Goal: Task Accomplishment & Management: Use online tool/utility

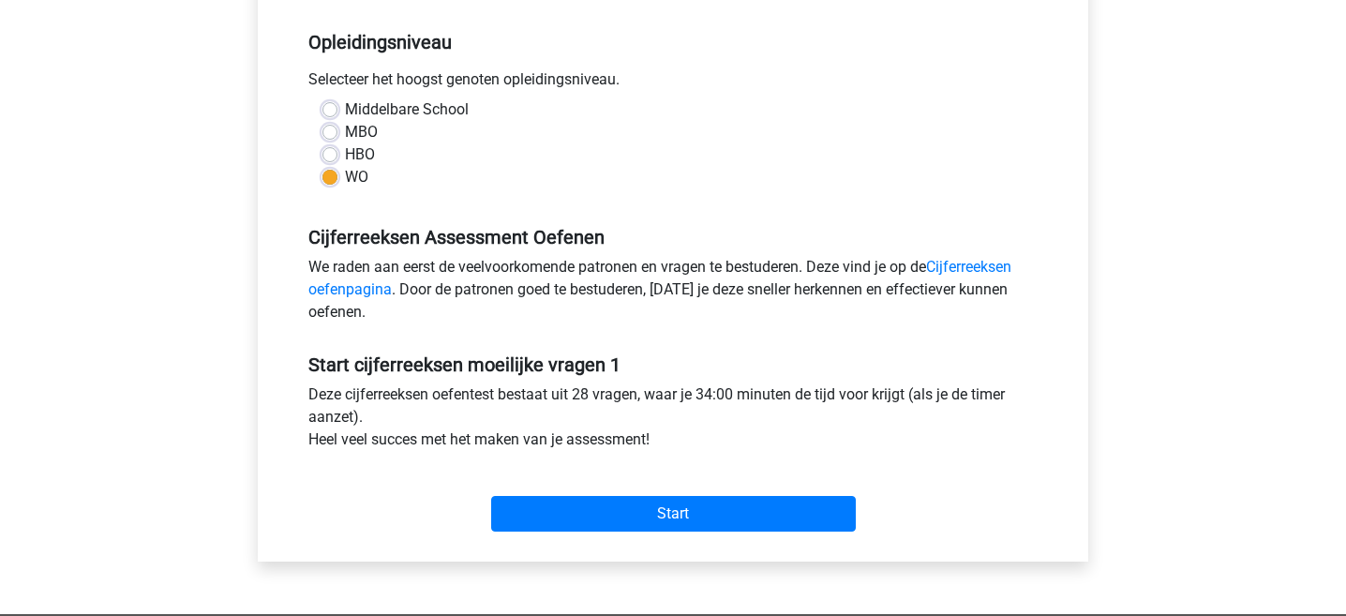
scroll to position [391, 0]
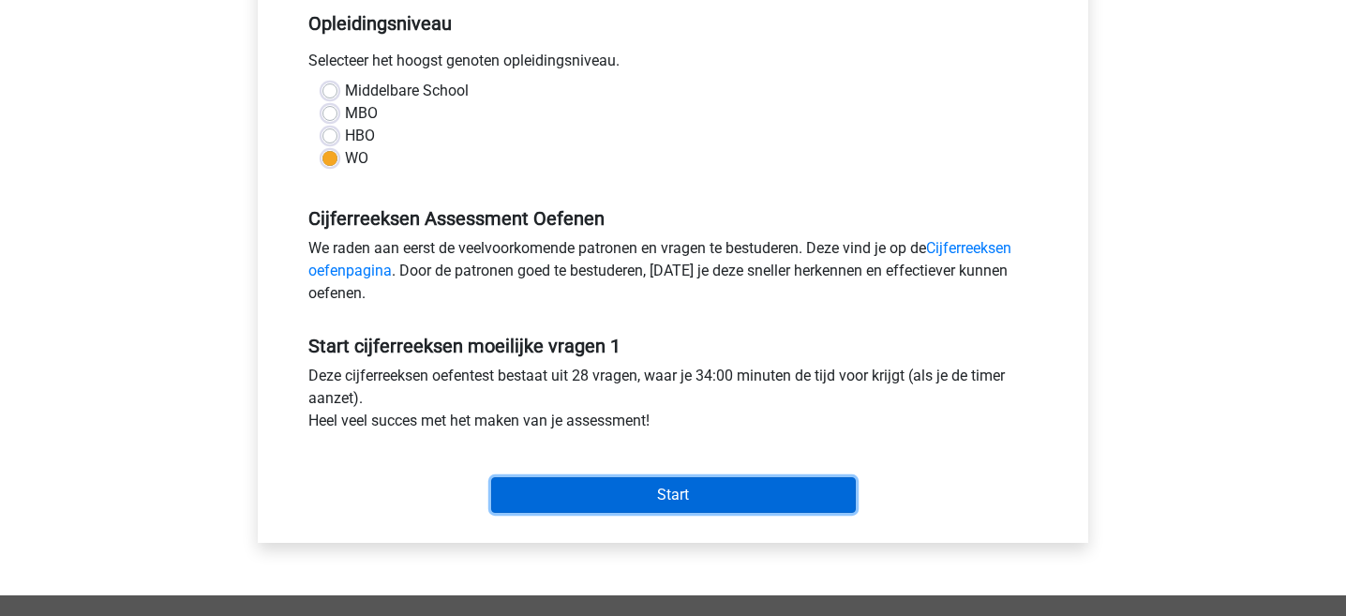
click at [734, 505] on input "Start" at bounding box center [673, 495] width 365 height 36
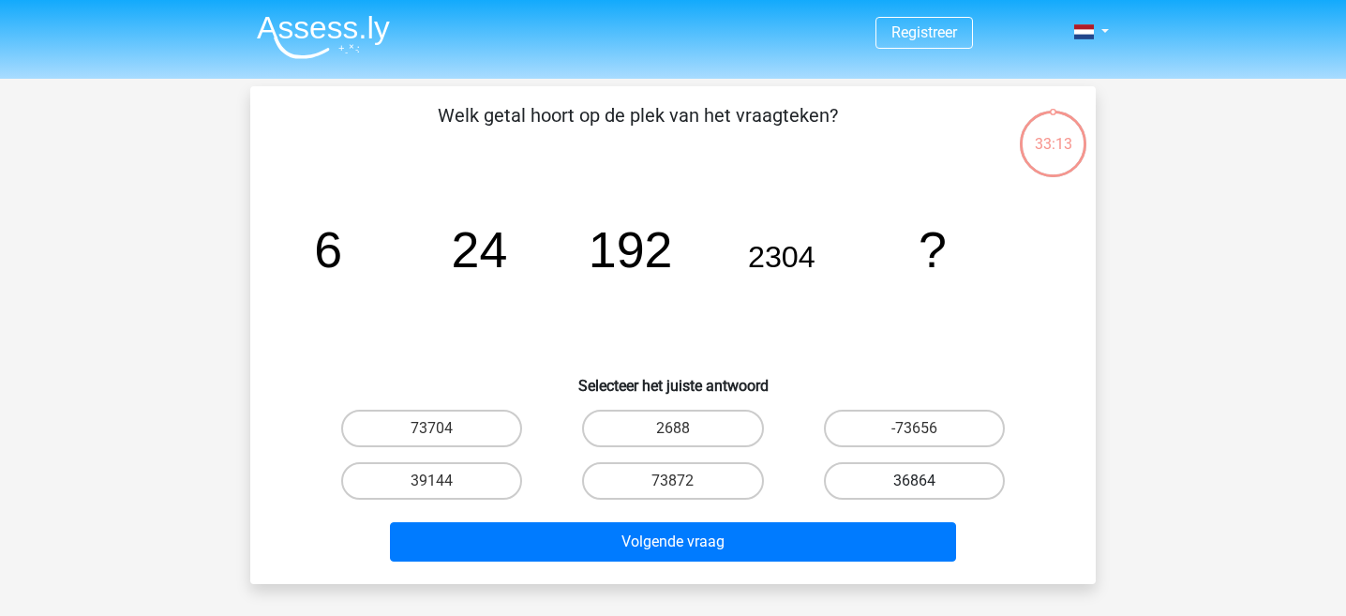
click at [884, 479] on label "36864" at bounding box center [914, 481] width 181 height 38
click at [914, 481] on input "36864" at bounding box center [920, 487] width 12 height 12
radio input "true"
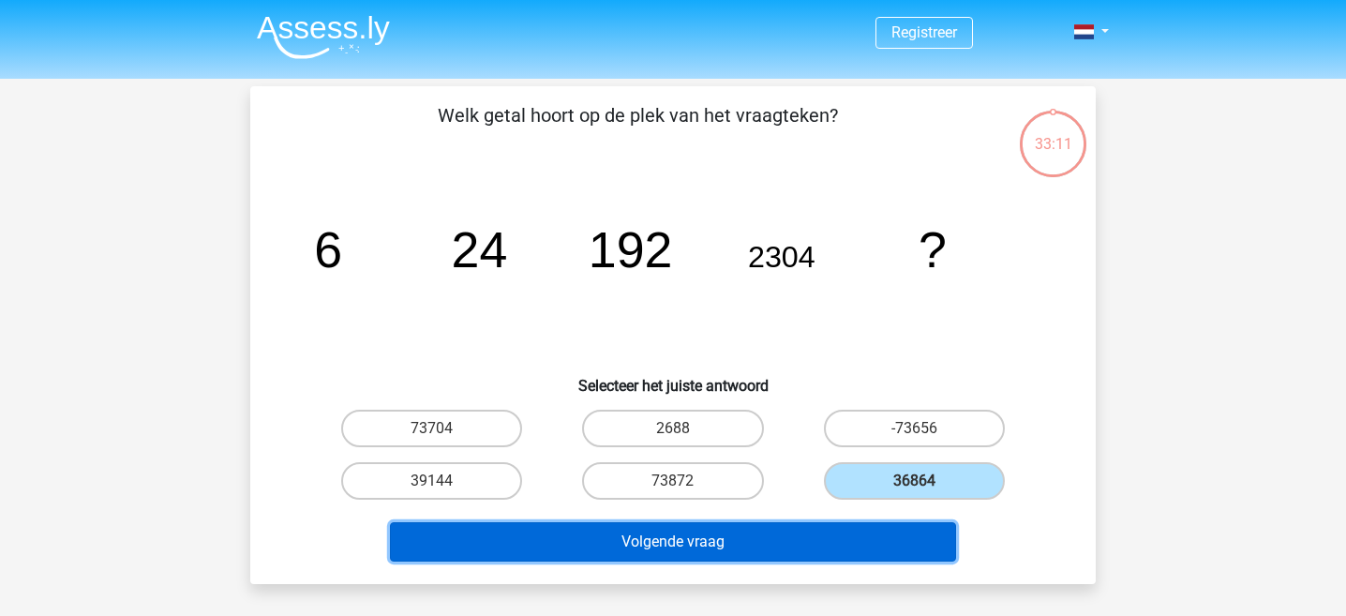
click at [922, 544] on button "Volgende vraag" at bounding box center [673, 541] width 567 height 39
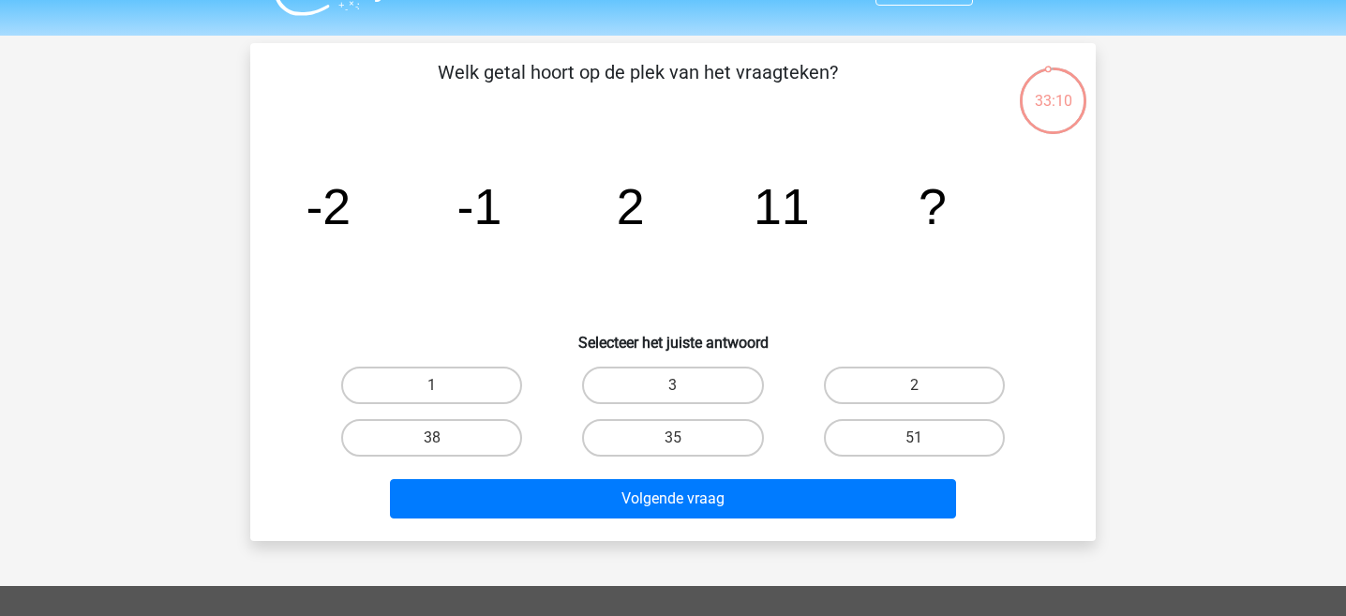
scroll to position [27, 0]
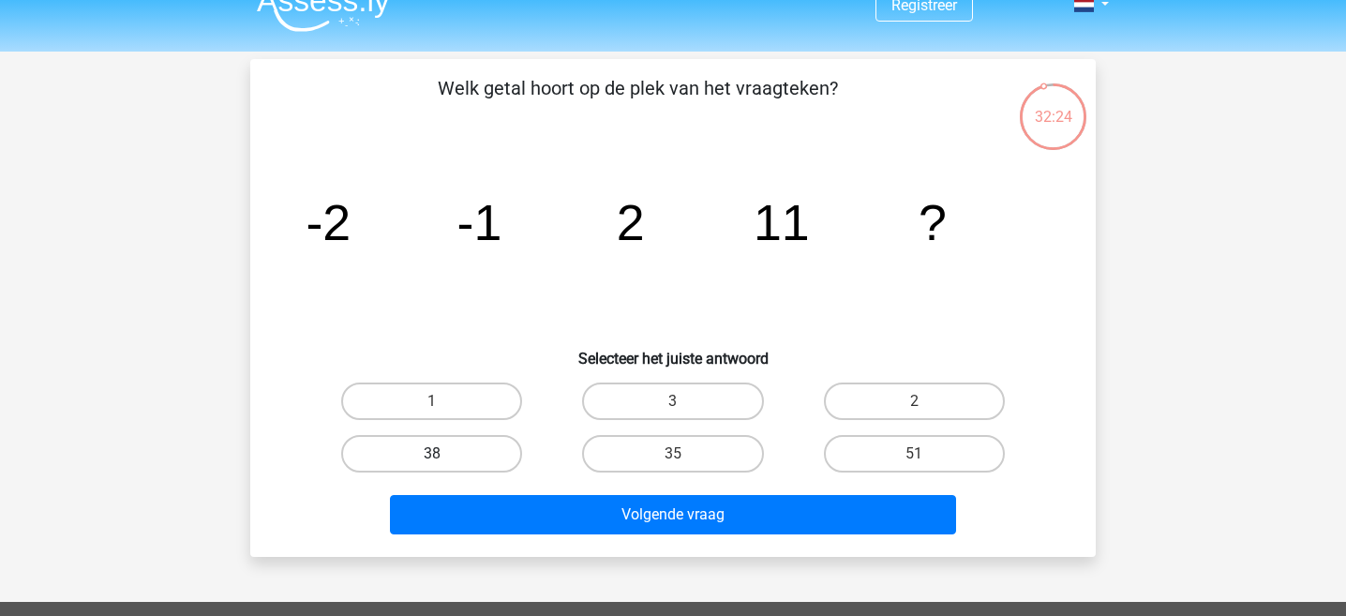
click at [493, 459] on label "38" at bounding box center [431, 454] width 181 height 38
click at [444, 459] on input "38" at bounding box center [438, 460] width 12 height 12
radio input "true"
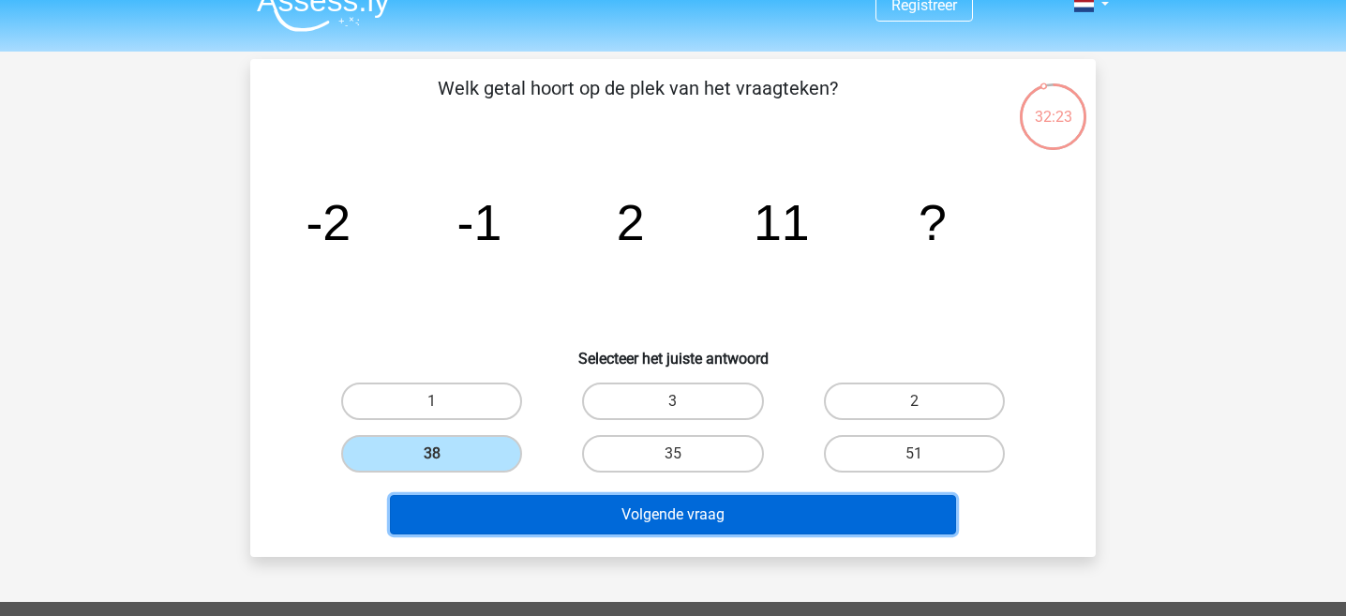
click at [687, 517] on button "Volgende vraag" at bounding box center [673, 514] width 567 height 39
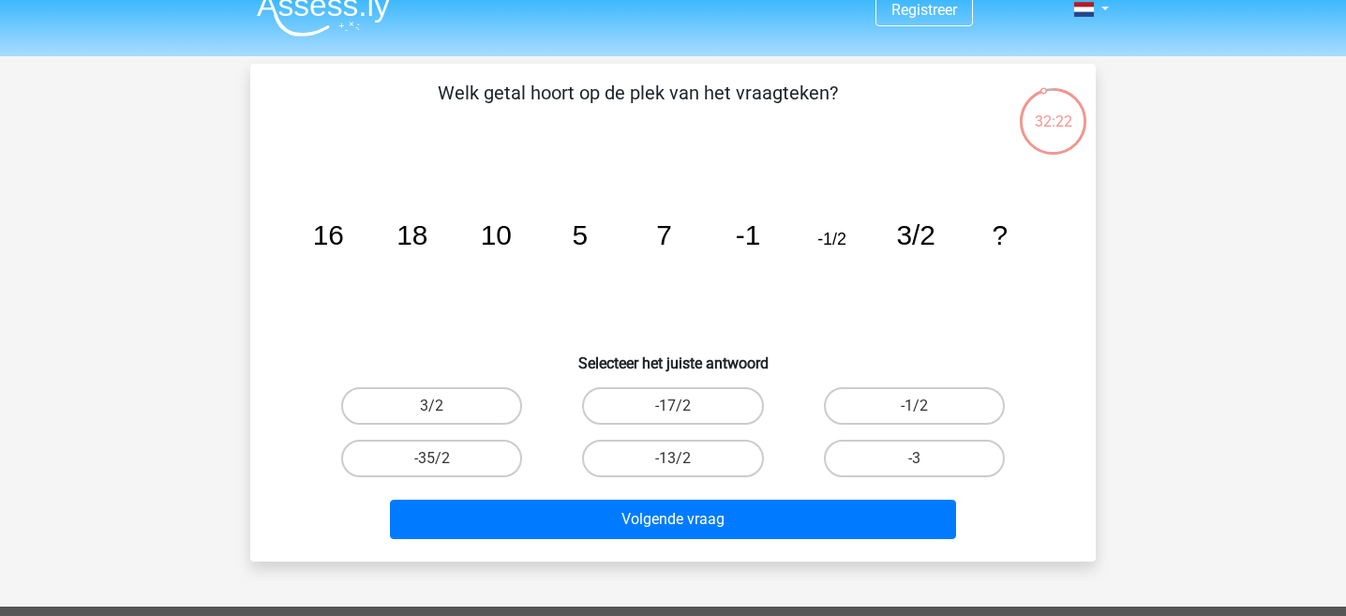
scroll to position [22, 0]
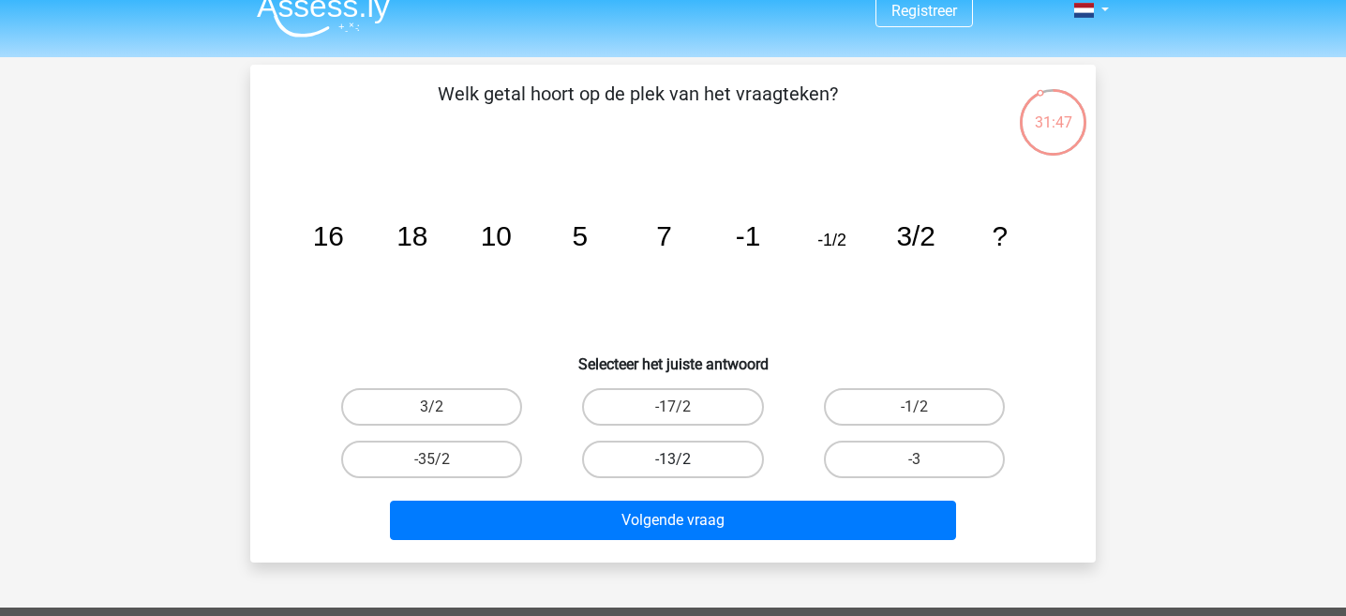
click at [734, 457] on label "-13/2" at bounding box center [672, 460] width 181 height 38
click at [685, 459] on input "-13/2" at bounding box center [679, 465] width 12 height 12
radio input "true"
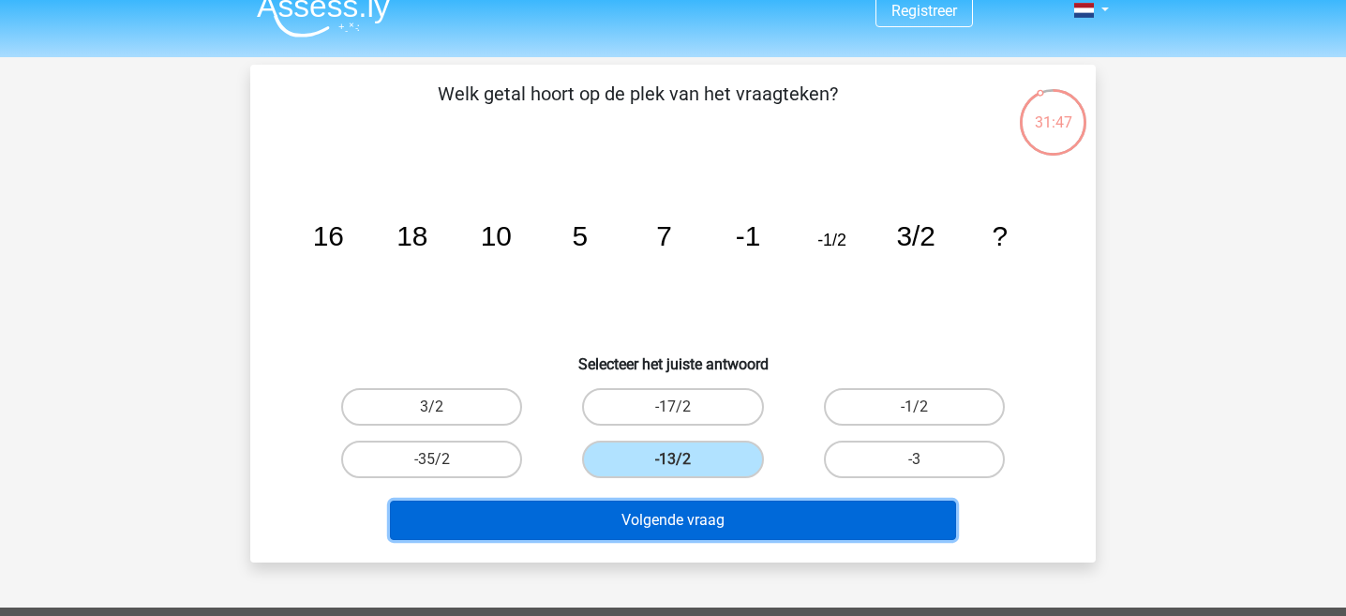
click at [736, 532] on button "Volgende vraag" at bounding box center [673, 520] width 567 height 39
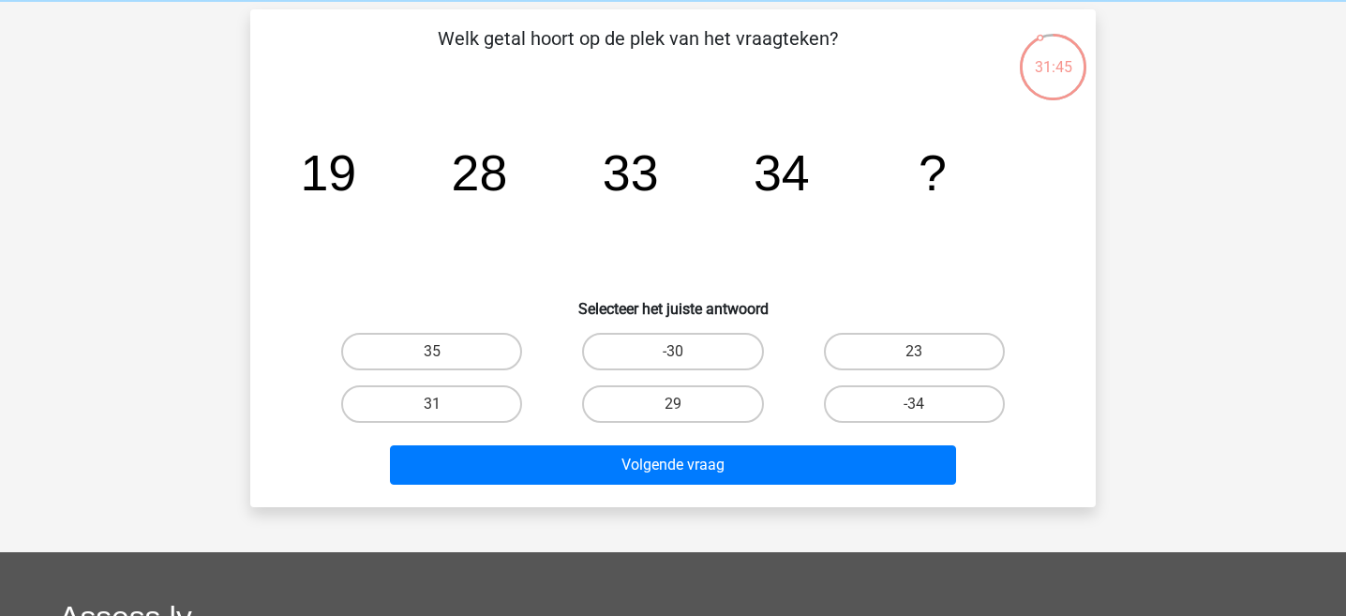
scroll to position [75, 0]
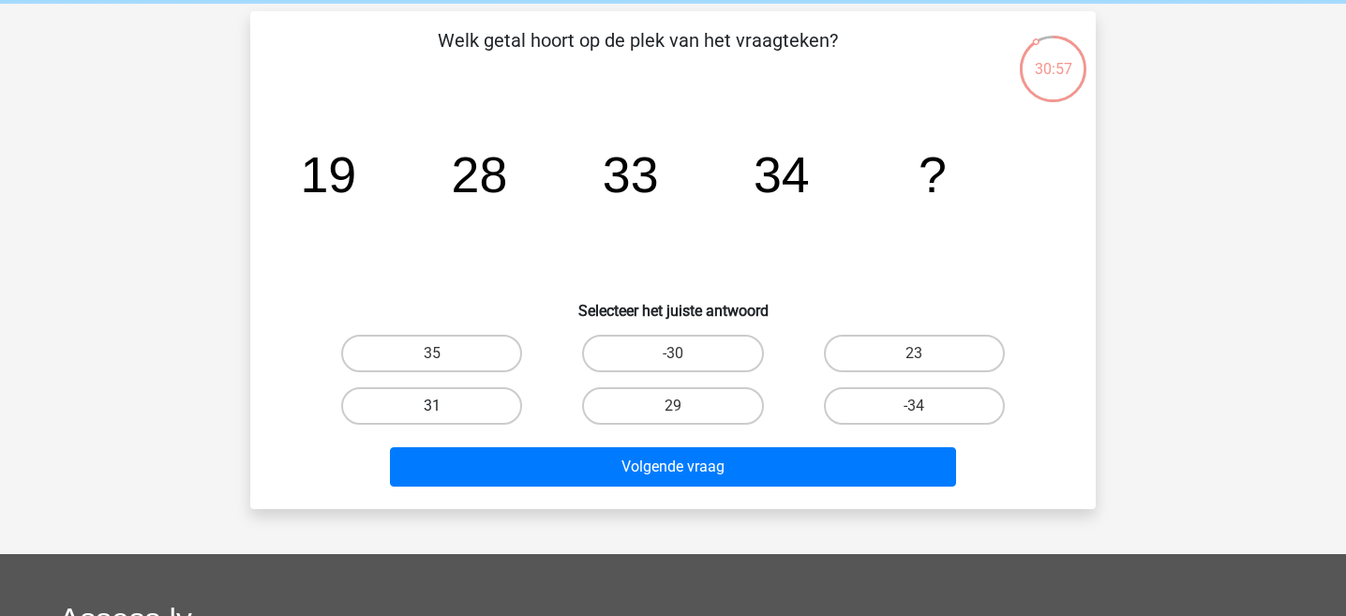
click at [441, 424] on label "31" at bounding box center [431, 406] width 181 height 38
click at [441, 418] on input "31" at bounding box center [438, 412] width 12 height 12
radio input "true"
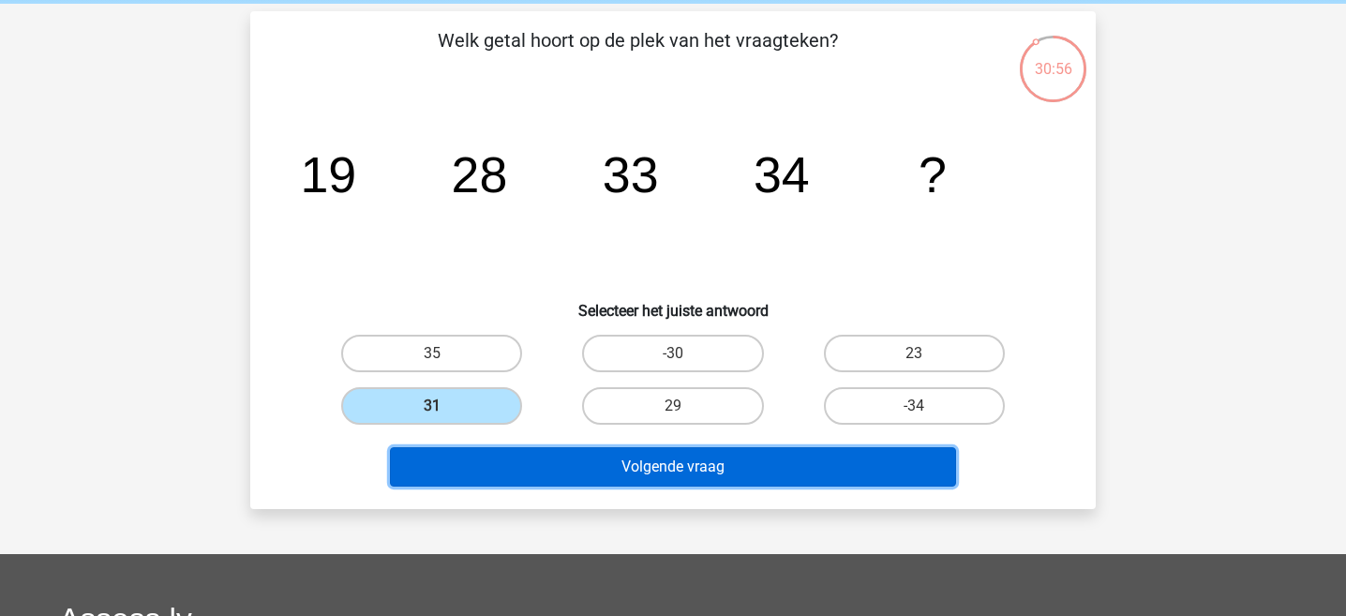
click at [612, 463] on button "Volgende vraag" at bounding box center [673, 466] width 567 height 39
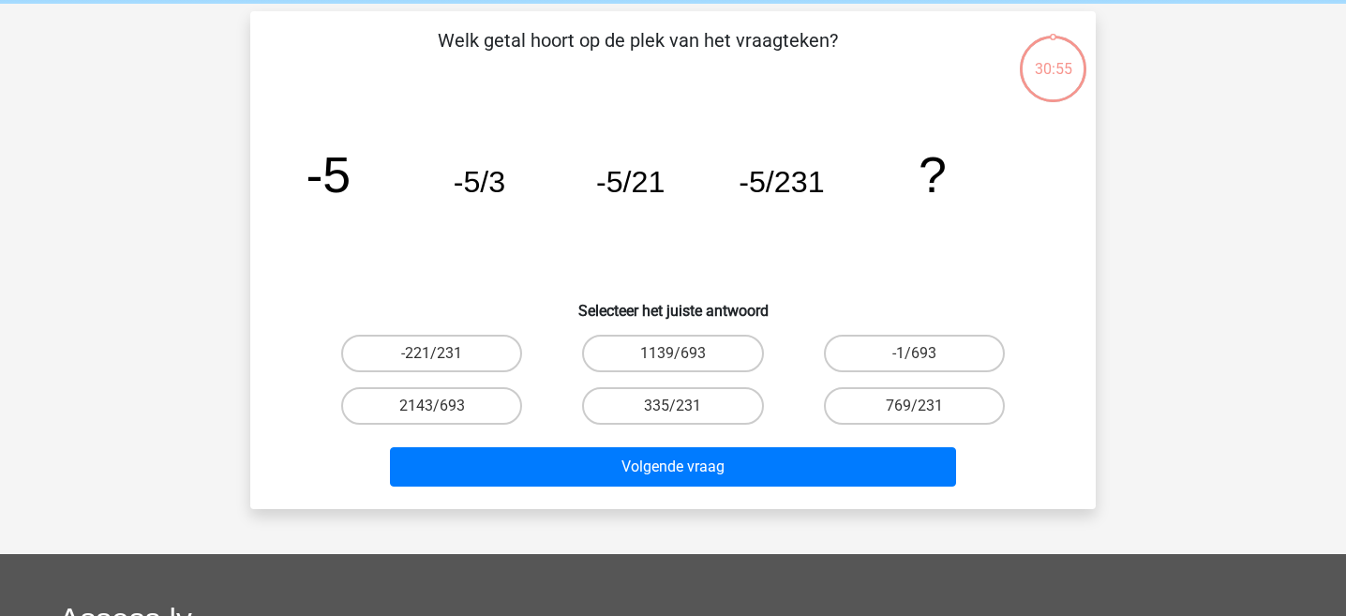
scroll to position [86, 0]
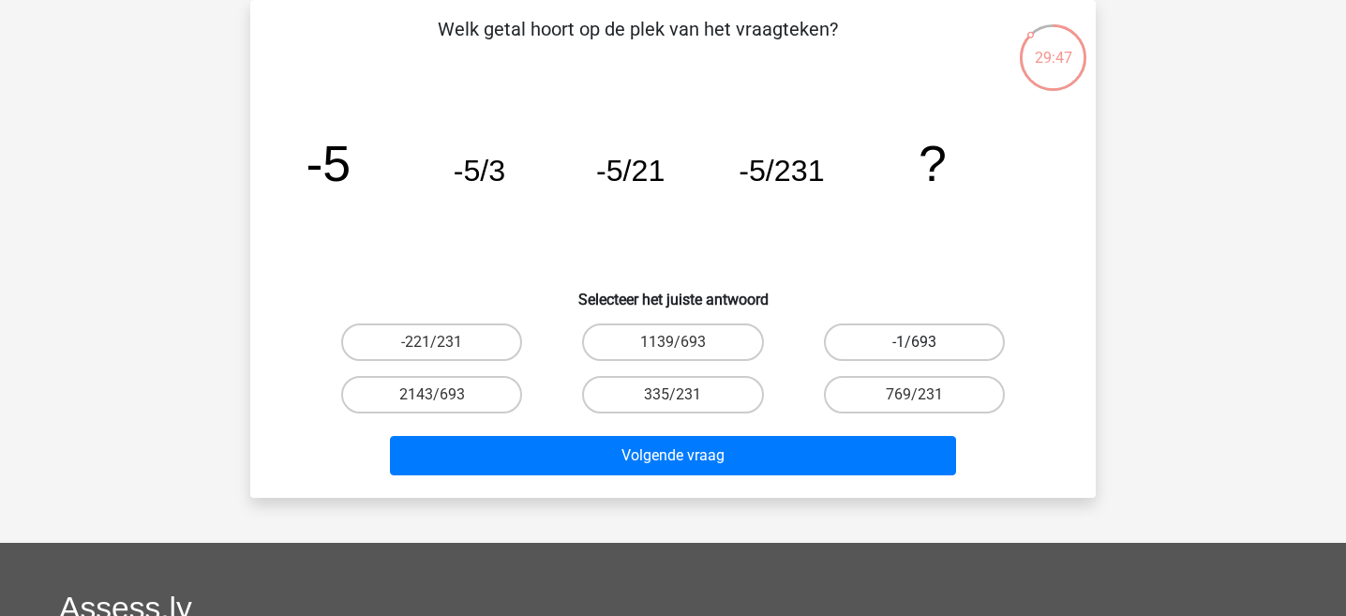
click at [852, 346] on label "-1/693" at bounding box center [914, 342] width 181 height 38
click at [914, 346] on input "-1/693" at bounding box center [920, 348] width 12 height 12
radio input "true"
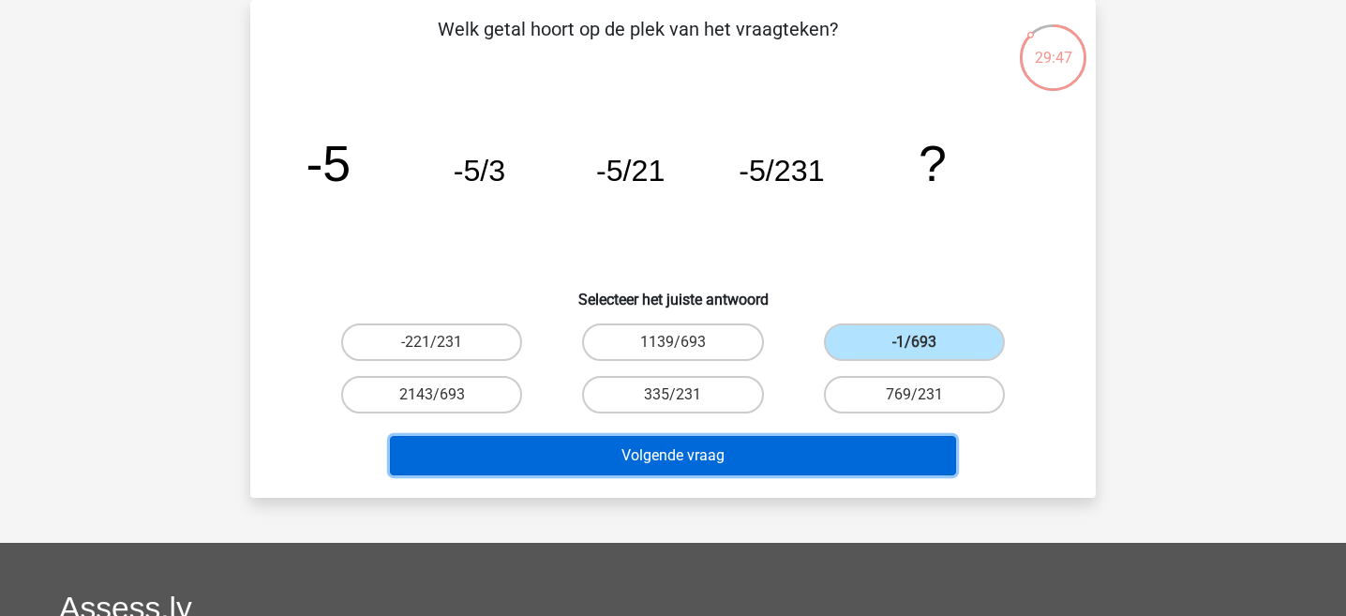
click at [780, 473] on button "Volgende vraag" at bounding box center [673, 455] width 567 height 39
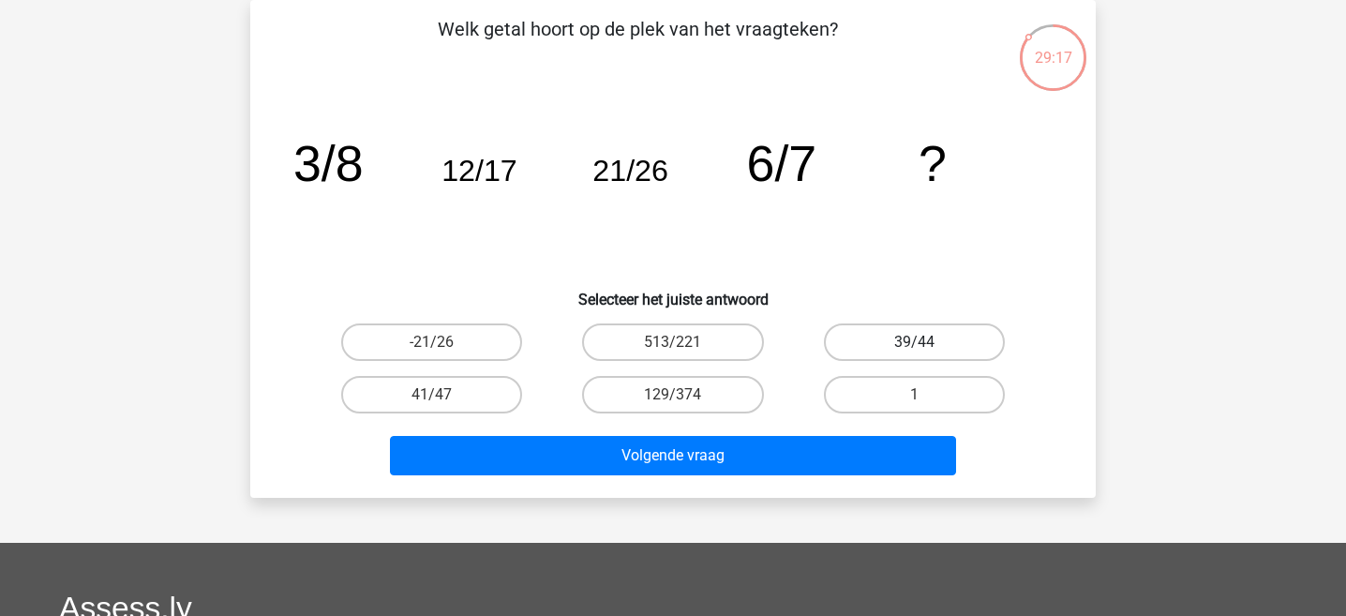
click at [953, 338] on label "39/44" at bounding box center [914, 342] width 181 height 38
click at [926, 342] on input "39/44" at bounding box center [920, 348] width 12 height 12
radio input "true"
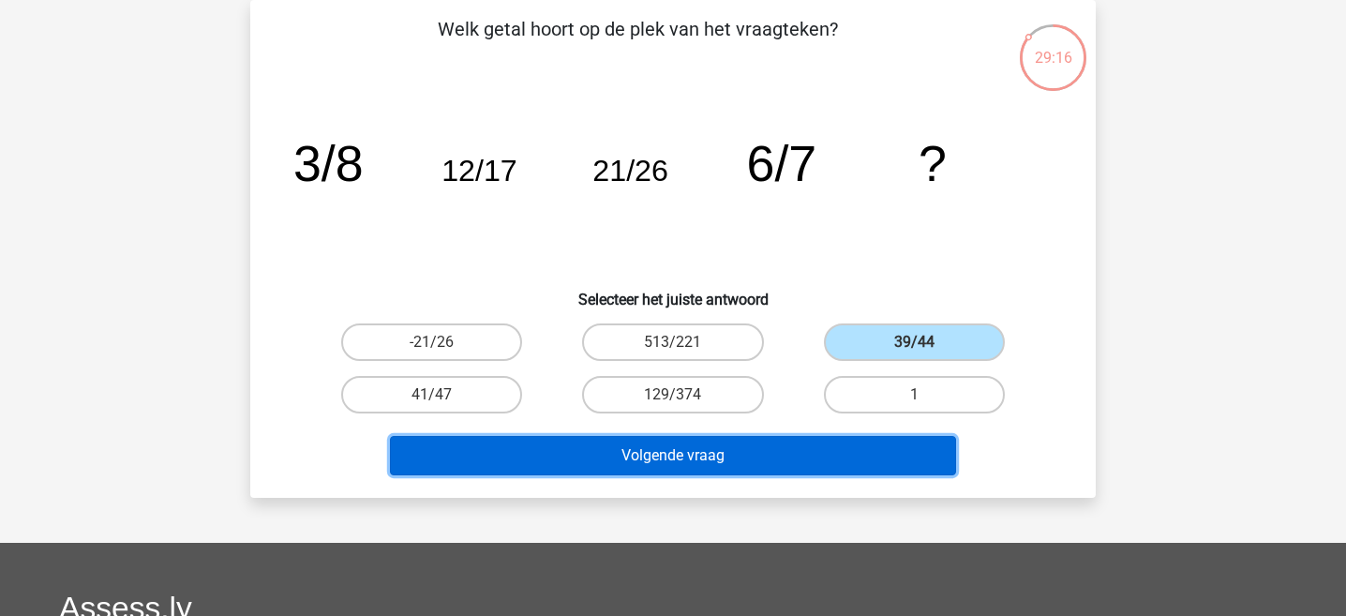
click at [902, 455] on button "Volgende vraag" at bounding box center [673, 455] width 567 height 39
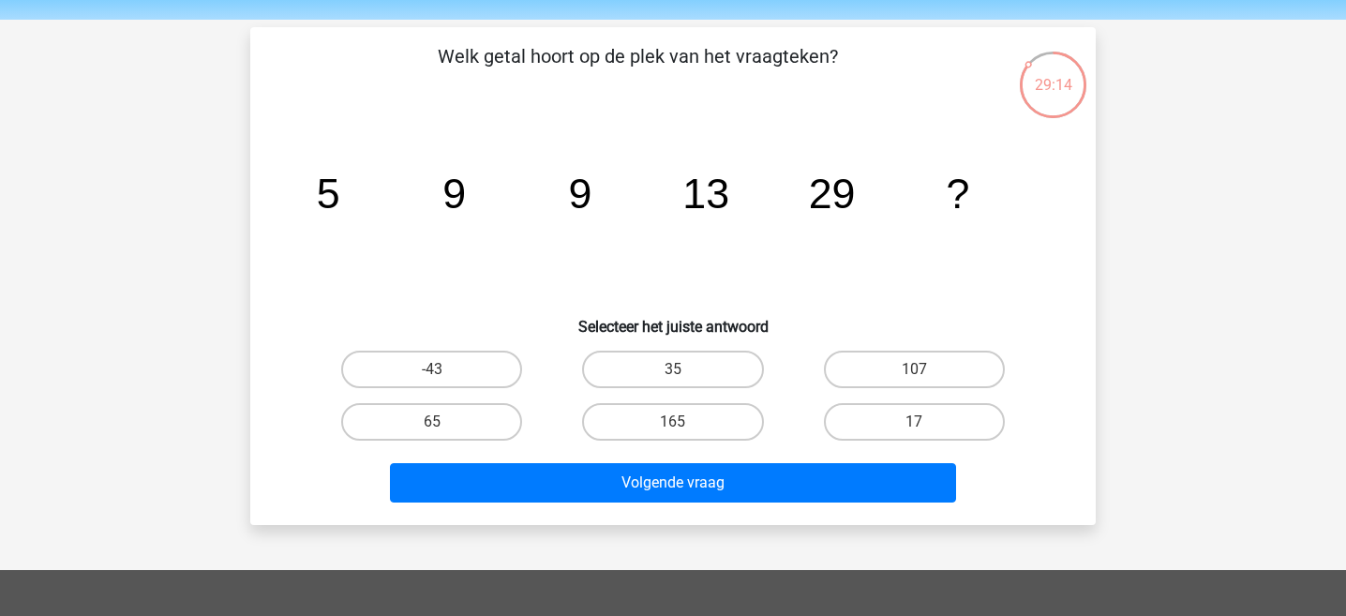
scroll to position [75, 0]
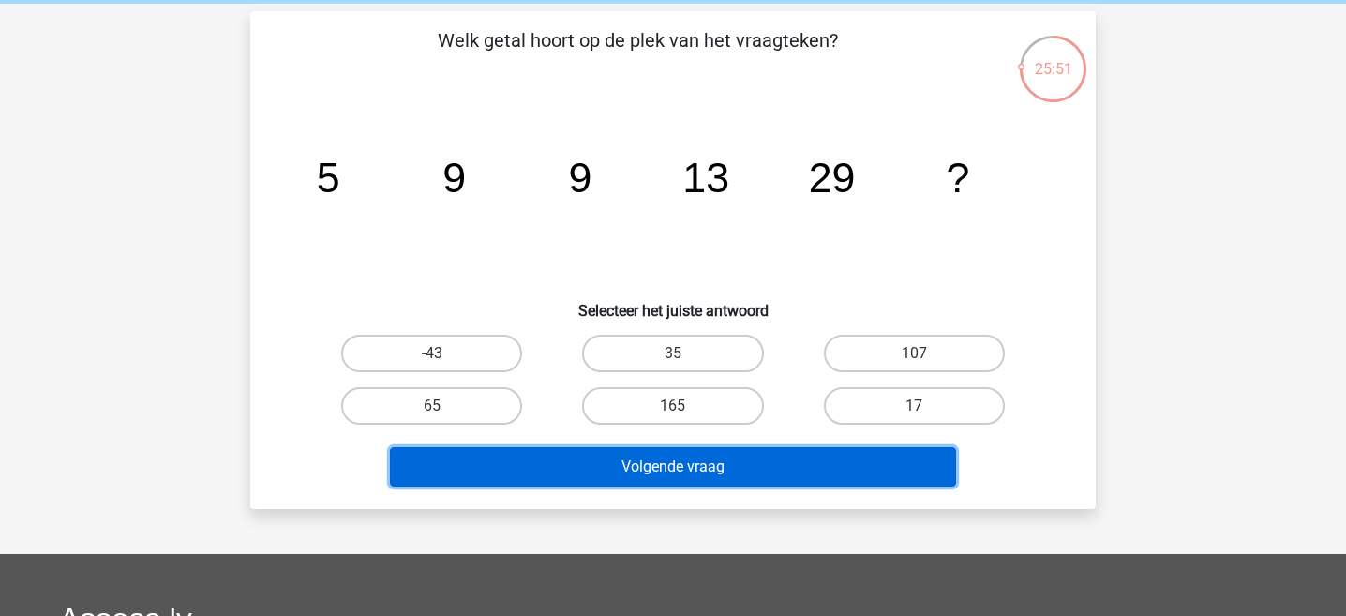
click at [850, 474] on button "Volgende vraag" at bounding box center [673, 466] width 567 height 39
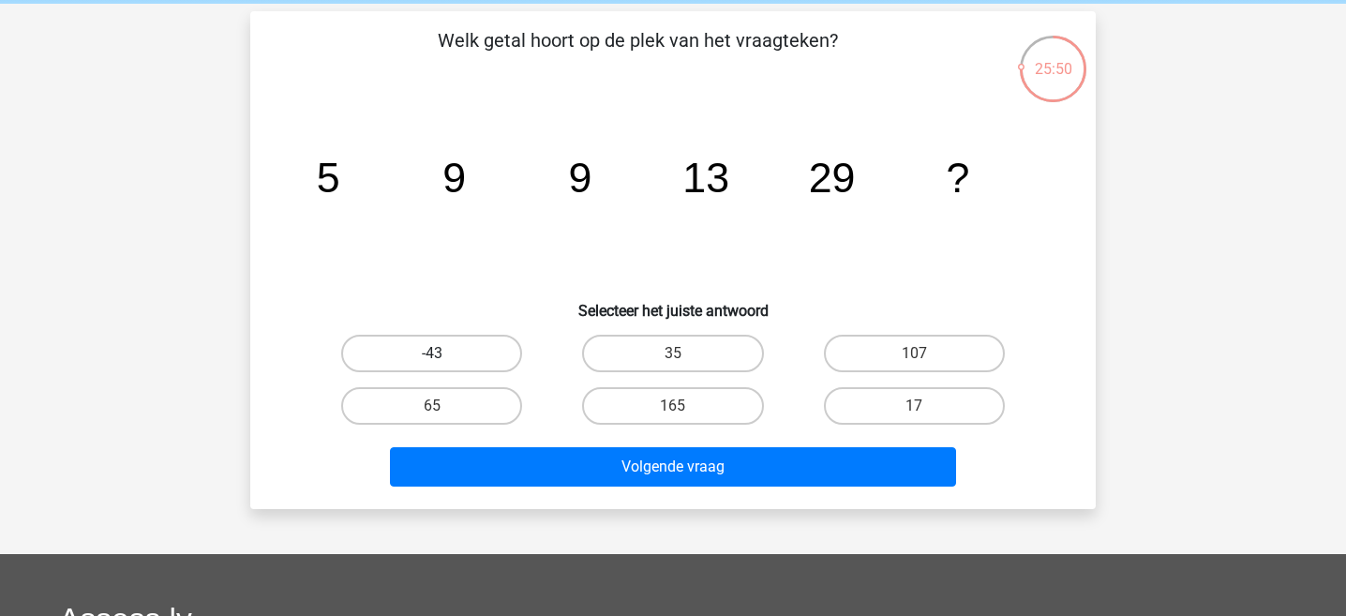
click at [447, 353] on label "-43" at bounding box center [431, 354] width 181 height 38
click at [444, 353] on input "-43" at bounding box center [438, 359] width 12 height 12
radio input "true"
click at [680, 357] on input "35" at bounding box center [679, 359] width 12 height 12
radio input "true"
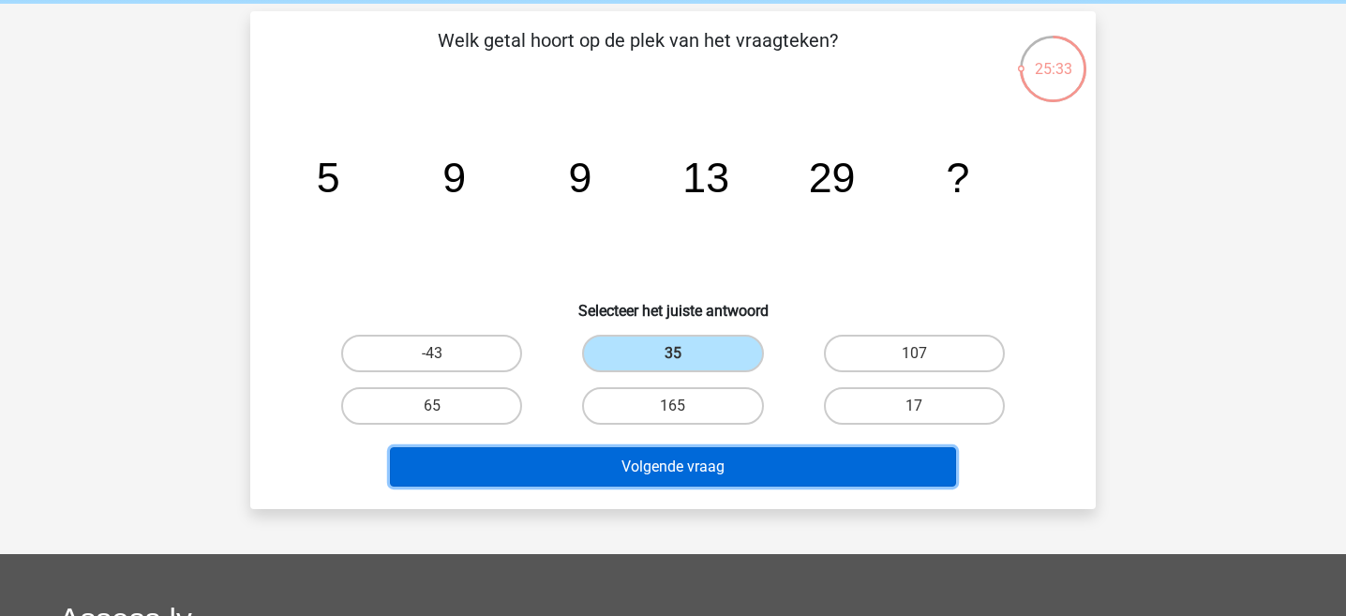
click at [686, 460] on button "Volgende vraag" at bounding box center [673, 466] width 567 height 39
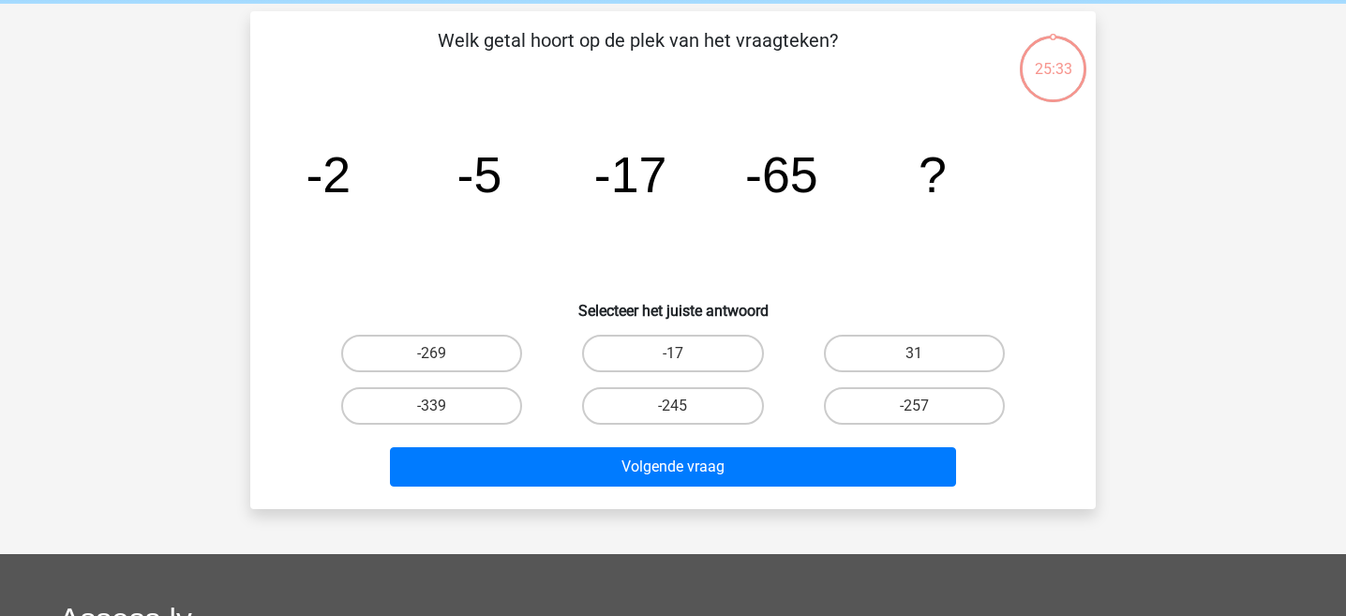
scroll to position [86, 0]
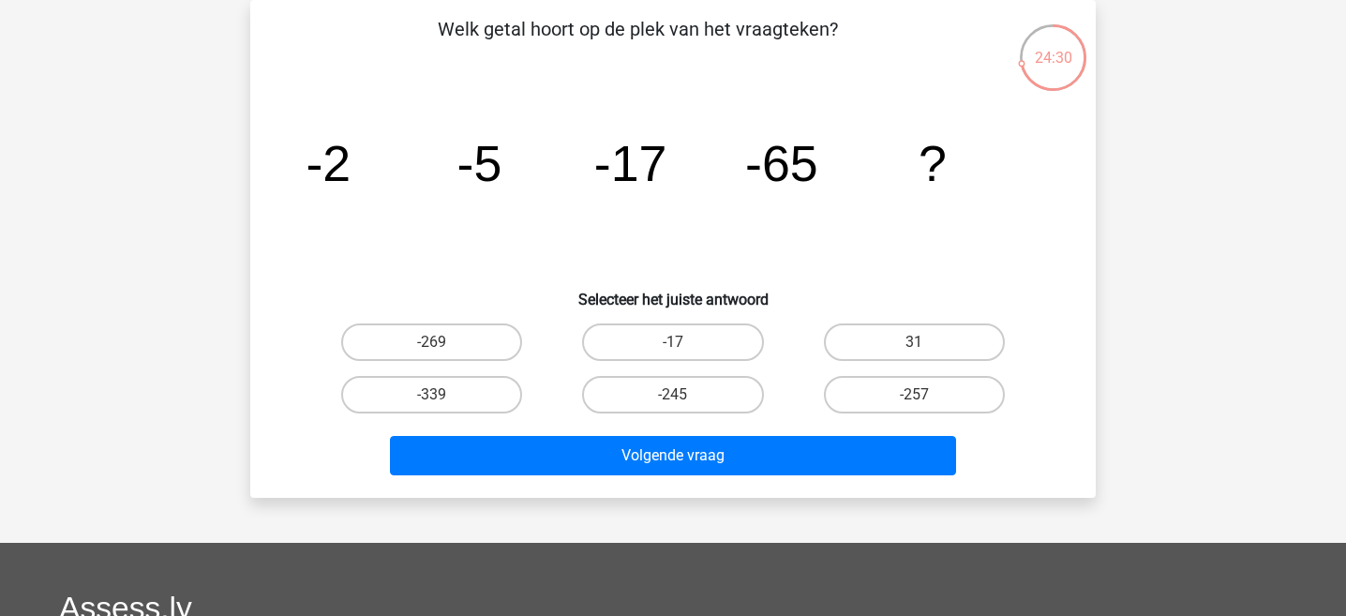
click at [923, 400] on input "-257" at bounding box center [920, 401] width 12 height 12
radio input "true"
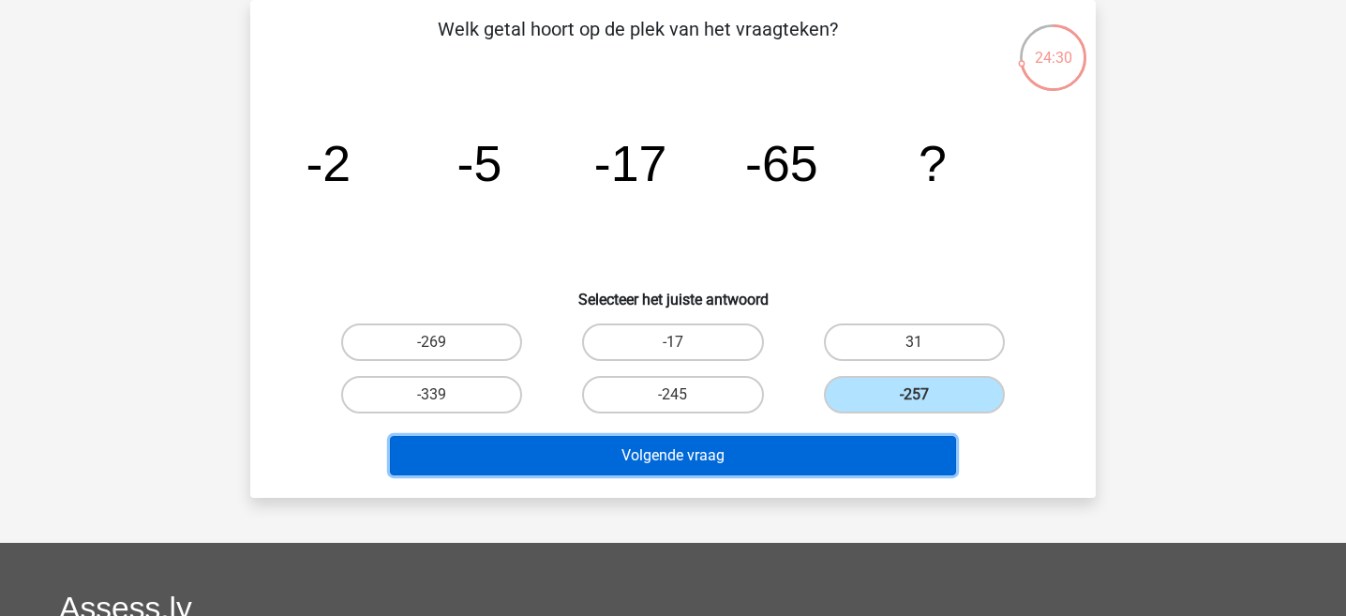
click at [890, 449] on button "Volgende vraag" at bounding box center [673, 455] width 567 height 39
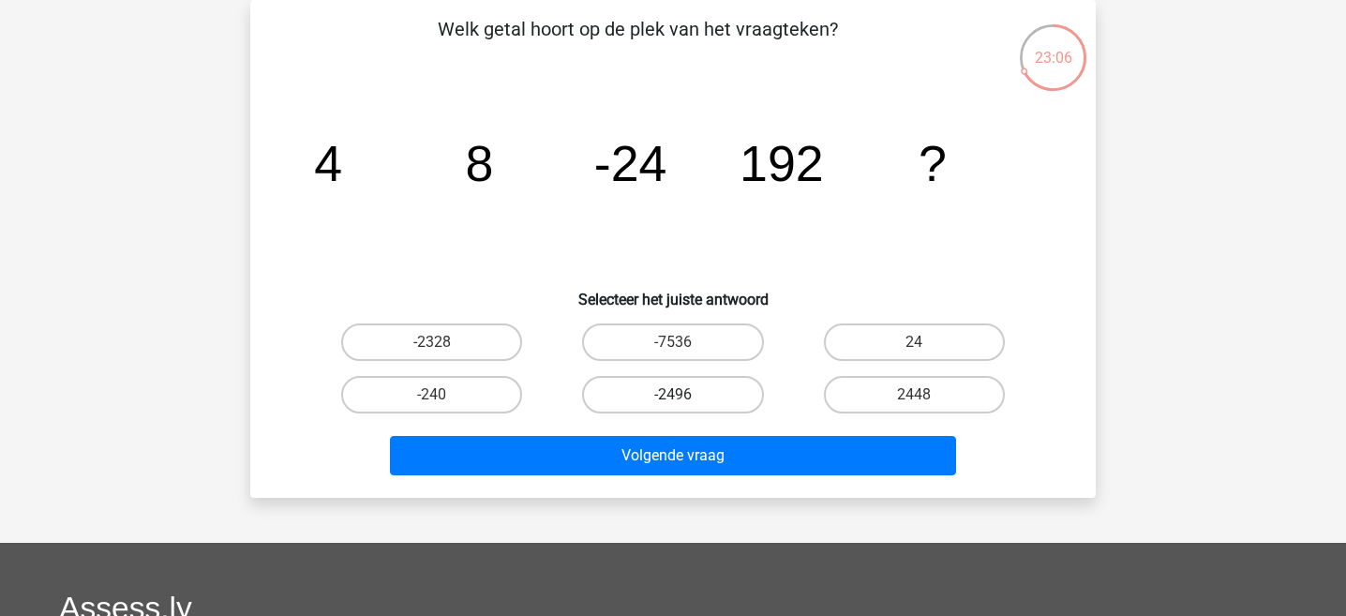
click at [712, 399] on label "-2496" at bounding box center [672, 395] width 181 height 38
click at [685, 399] on input "-2496" at bounding box center [679, 401] width 12 height 12
radio input "true"
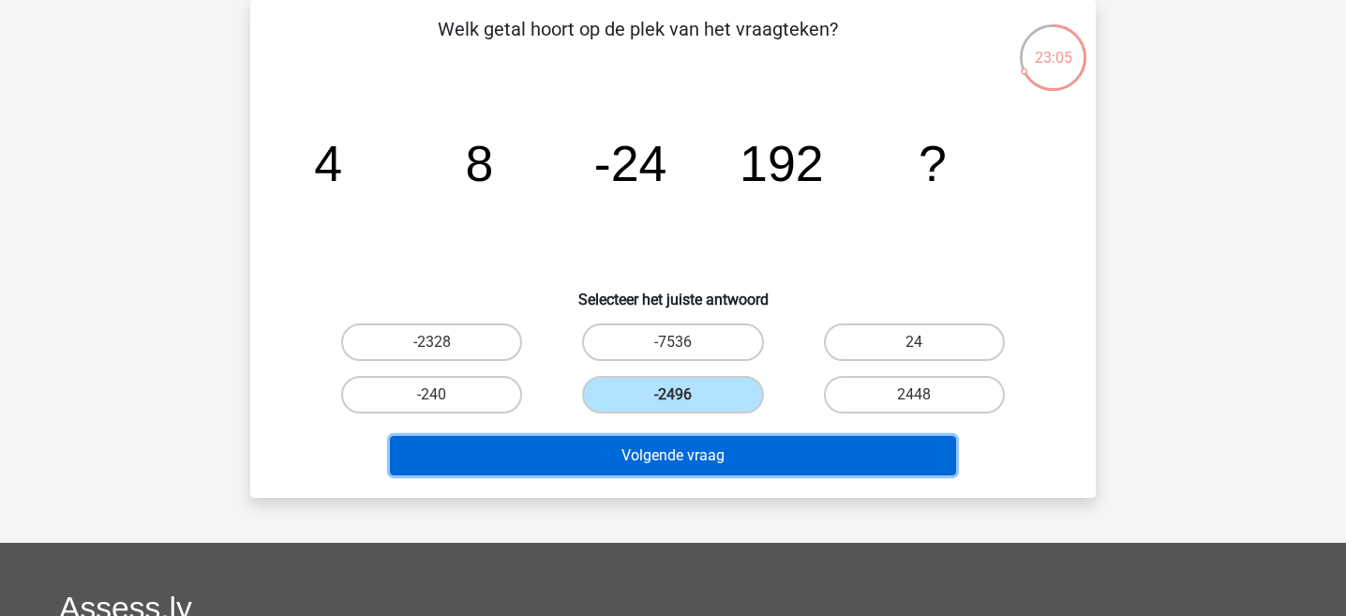
click at [750, 467] on button "Volgende vraag" at bounding box center [673, 455] width 567 height 39
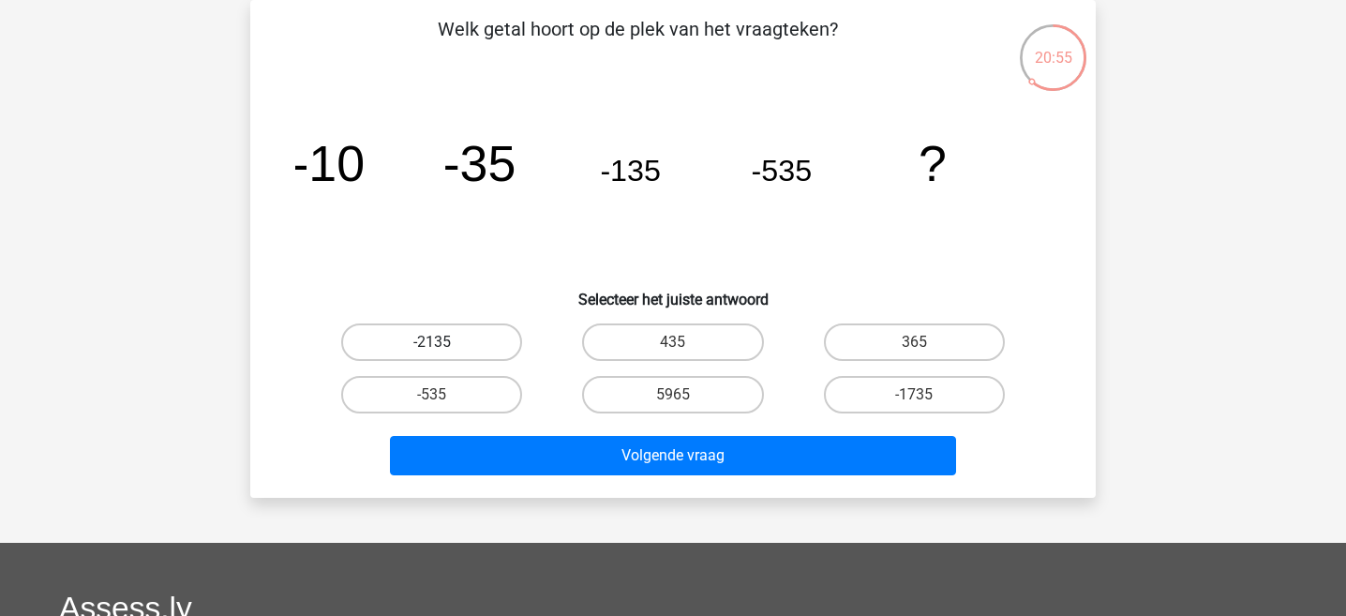
click at [466, 357] on label "-2135" at bounding box center [431, 342] width 181 height 38
click at [444, 354] on input "-2135" at bounding box center [438, 348] width 12 height 12
radio input "true"
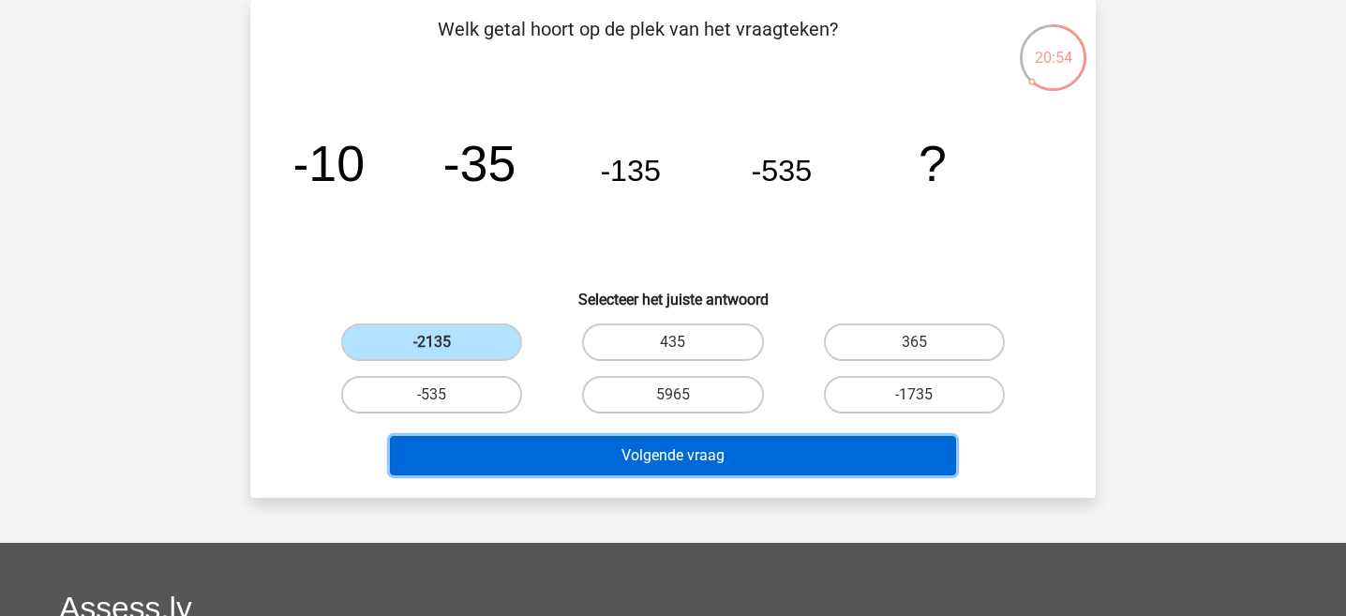
click at [658, 462] on button "Volgende vraag" at bounding box center [673, 455] width 567 height 39
